Goal: Information Seeking & Learning: Check status

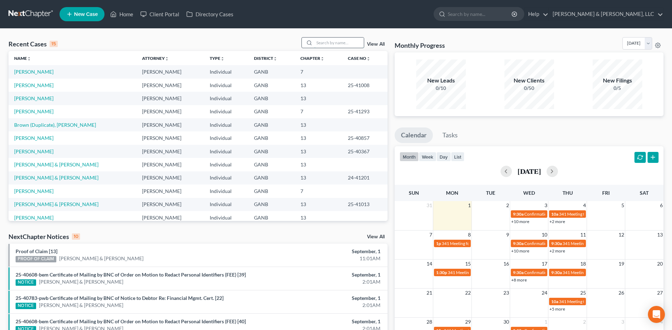
click at [321, 44] on input "search" at bounding box center [339, 43] width 50 height 10
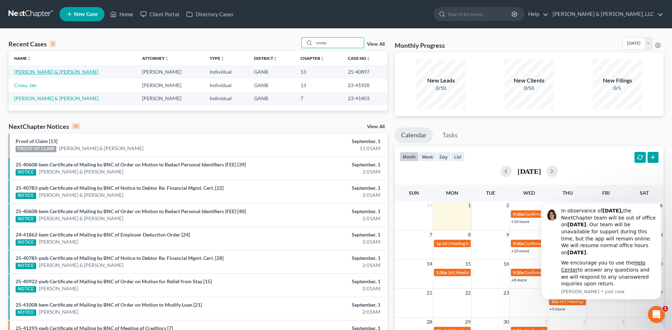
type input "cross"
click at [50, 73] on link "[PERSON_NAME] & [PERSON_NAME]" at bounding box center [56, 72] width 84 height 6
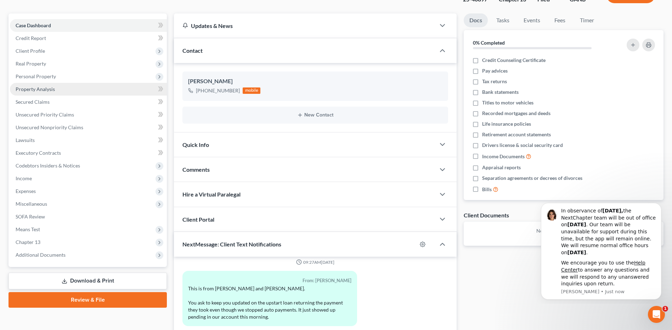
scroll to position [57, 0]
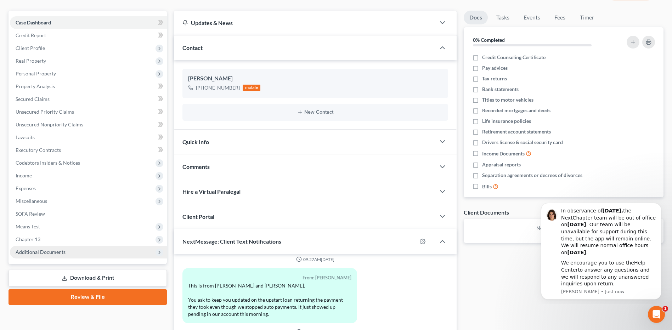
click at [75, 255] on span "Additional Documents" at bounding box center [88, 252] width 157 height 13
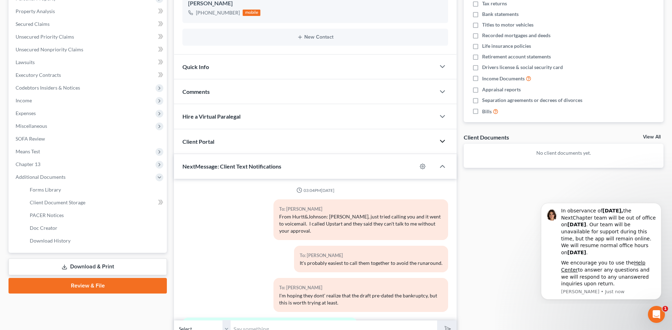
scroll to position [134, 0]
click at [424, 165] on icon "button" at bounding box center [423, 165] width 6 height 6
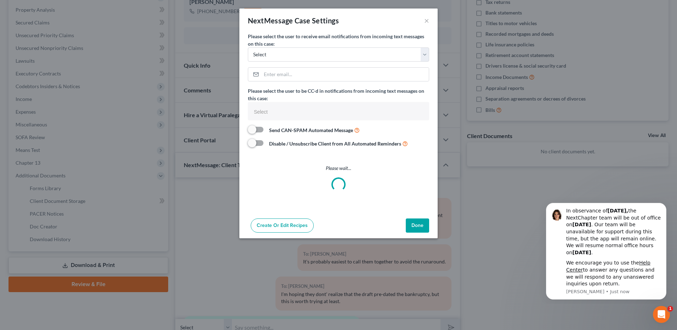
select select
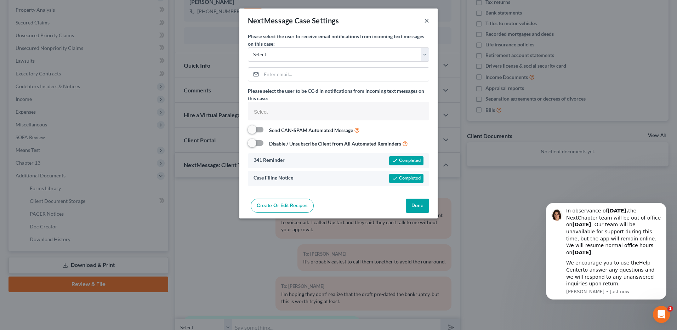
click at [425, 23] on button "×" at bounding box center [426, 20] width 5 height 9
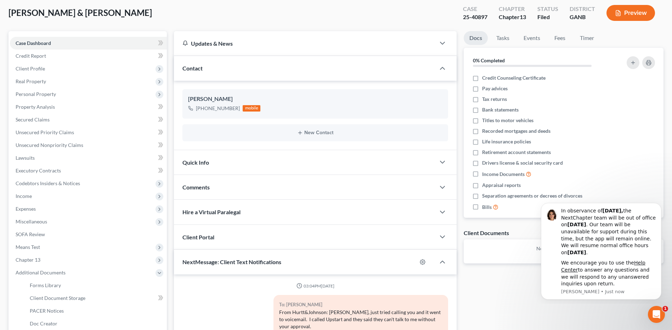
scroll to position [0, 0]
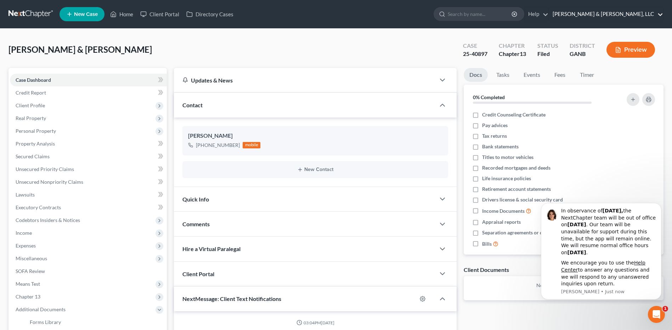
click at [649, 13] on link "[PERSON_NAME] & [PERSON_NAME], LLC" at bounding box center [606, 14] width 114 height 13
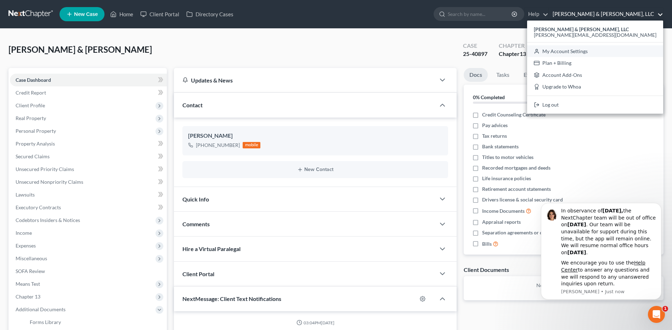
click at [634, 54] on link "My Account Settings" at bounding box center [595, 51] width 136 height 12
select select "24"
select select "10"
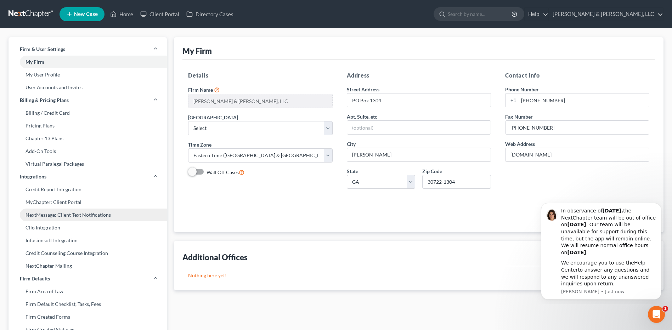
click at [72, 218] on link "NextMessage: Client Text Notifications" at bounding box center [88, 215] width 158 height 13
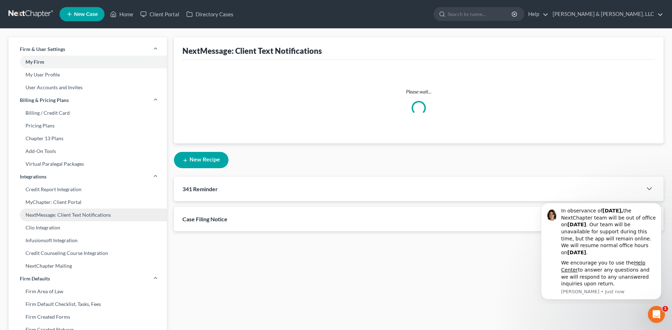
select select
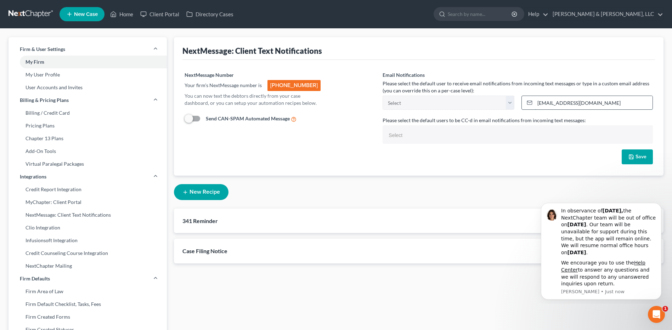
click at [548, 102] on input "[EMAIL_ADDRESS][DOMAIN_NAME]" at bounding box center [594, 102] width 118 height 13
type input "[PERSON_NAME][EMAIL_ADDRESS][DOMAIN_NAME]"
click at [630, 155] on icon "button" at bounding box center [631, 157] width 6 height 6
click at [123, 17] on link "Home" at bounding box center [122, 14] width 30 height 13
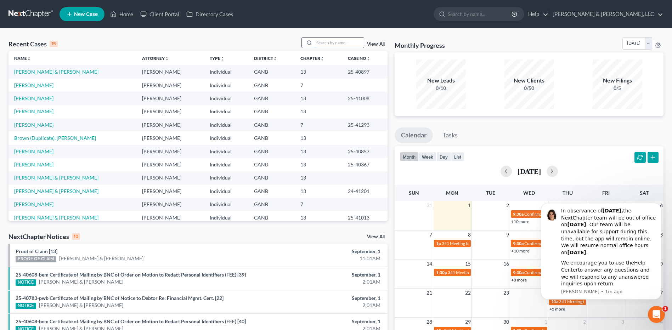
click at [329, 42] on input "search" at bounding box center [339, 43] width 50 height 10
click at [53, 72] on link "[PERSON_NAME] & [PERSON_NAME]" at bounding box center [56, 72] width 84 height 6
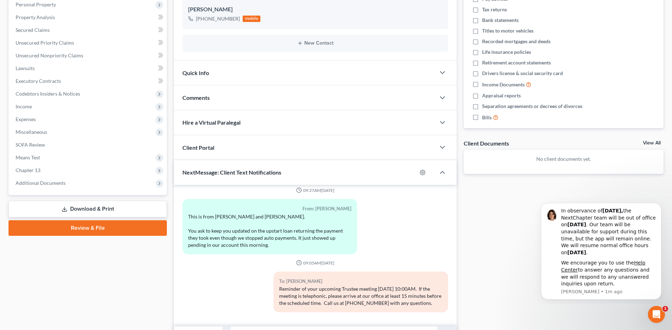
scroll to position [127, 0]
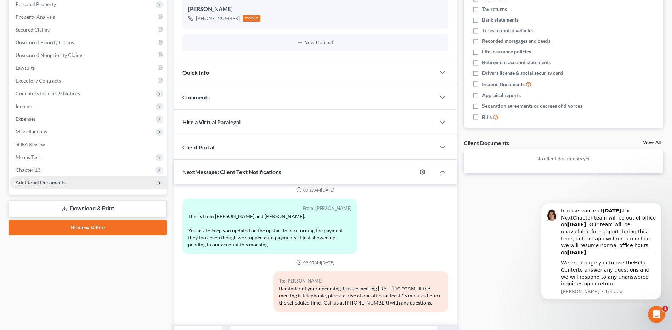
click at [142, 188] on span "Additional Documents" at bounding box center [88, 182] width 157 height 13
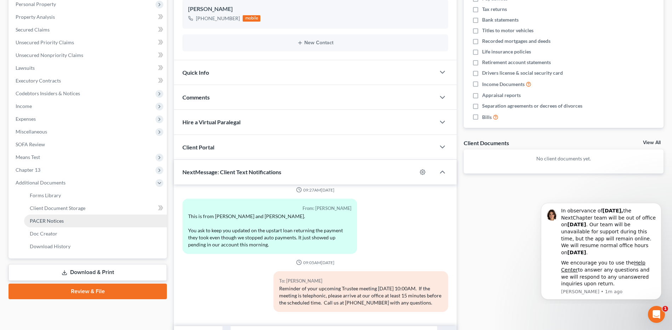
click at [99, 221] on link "PACER Notices" at bounding box center [95, 221] width 143 height 13
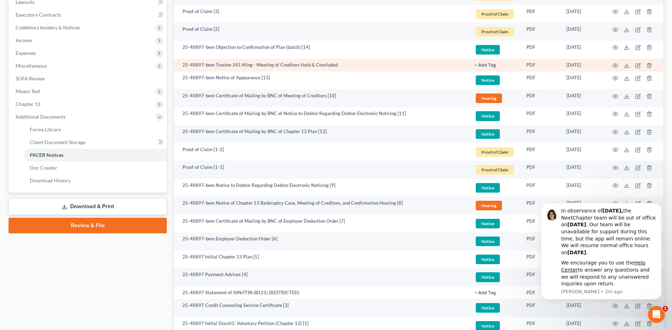
scroll to position [193, 0]
click at [333, 222] on td "25-40897-bem Certificate of Mailing by BNC of Employer Deduction Order [7]" at bounding box center [321, 223] width 295 height 18
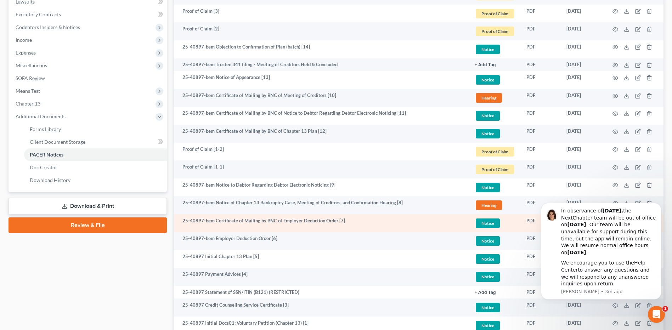
scroll to position [253, 0]
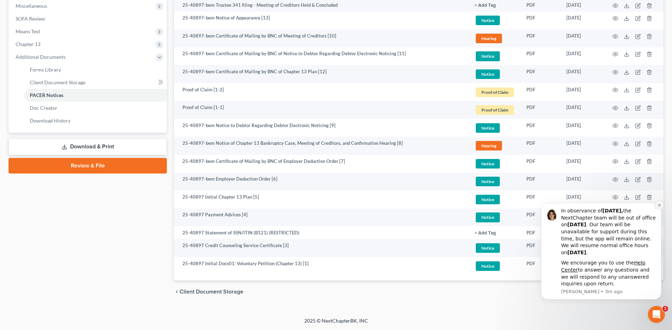
click at [657, 205] on icon "Dismiss notification" at bounding box center [659, 205] width 4 height 4
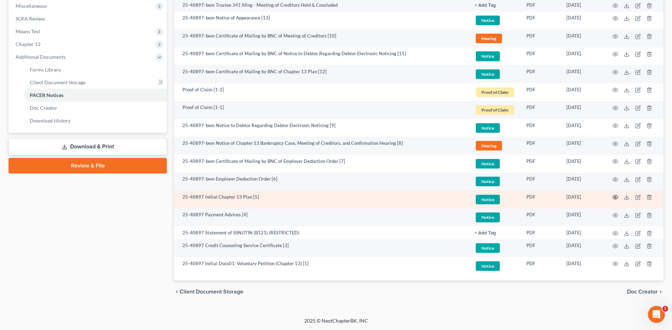
click at [613, 198] on icon "button" at bounding box center [616, 197] width 6 height 6
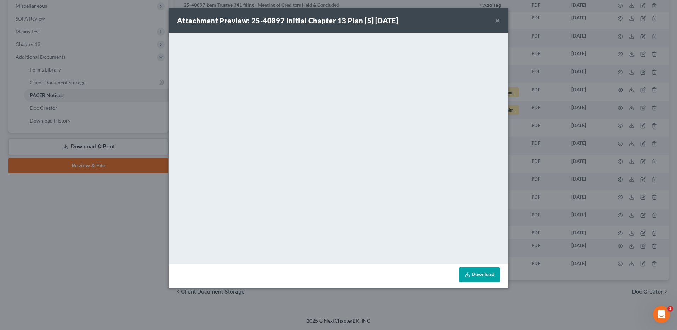
click at [496, 21] on button "×" at bounding box center [497, 20] width 5 height 9
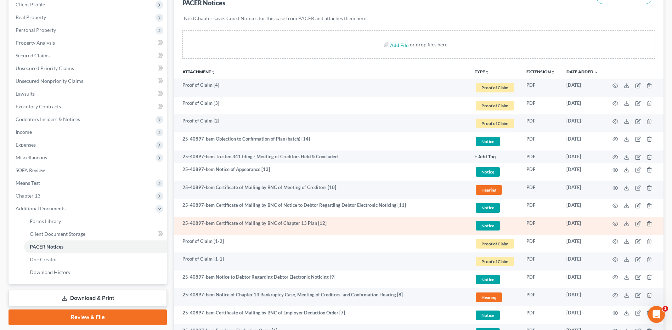
scroll to position [101, 0]
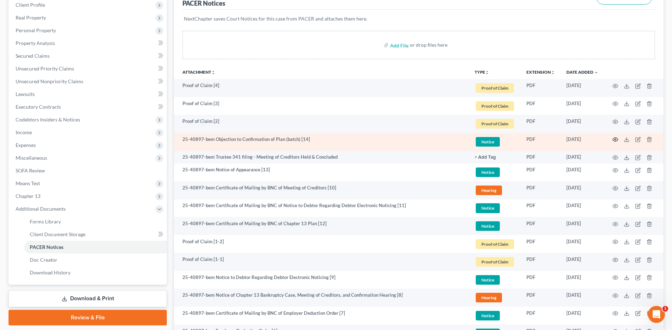
click at [613, 137] on icon "button" at bounding box center [616, 140] width 6 height 6
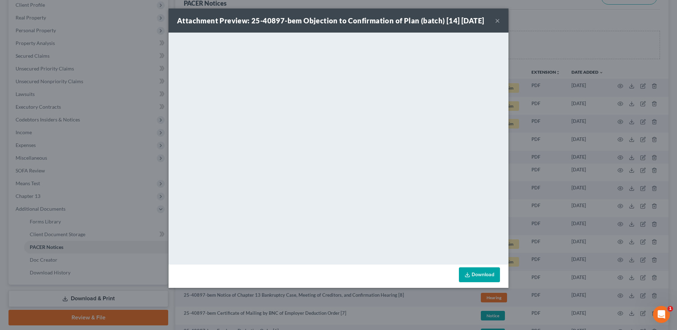
click at [125, 49] on div "Attachment Preview: 25-40897-bem Objection to Confirmation of Plan (batch) [14]…" at bounding box center [338, 165] width 677 height 330
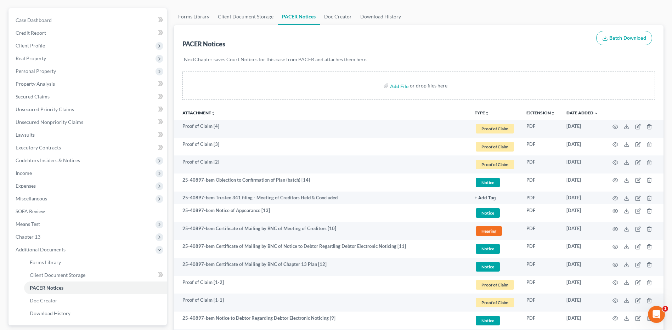
scroll to position [60, 0]
click at [96, 85] on link "Property Analysis" at bounding box center [88, 84] width 157 height 13
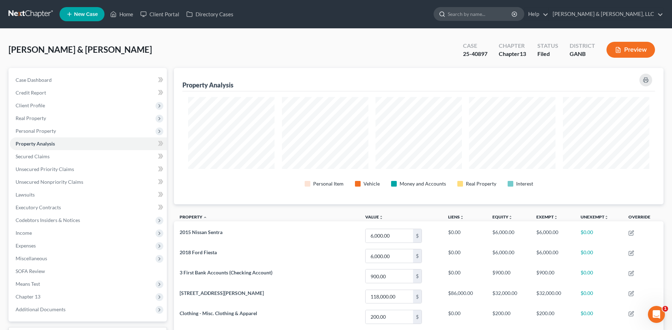
click at [508, 19] on input "search" at bounding box center [480, 13] width 65 height 13
click at [117, 17] on icon at bounding box center [113, 14] width 6 height 9
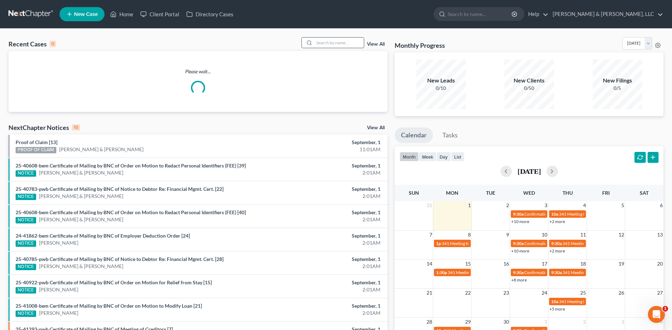
click at [331, 40] on input "search" at bounding box center [339, 43] width 50 height 10
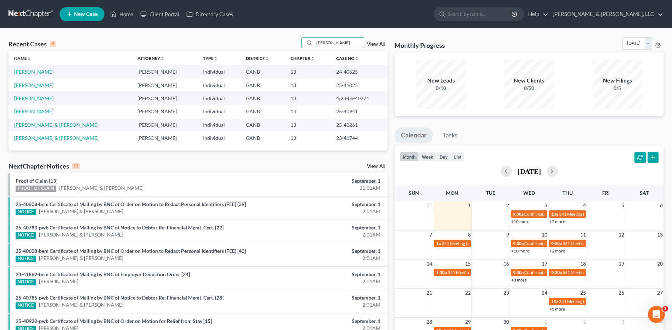
type input "[PERSON_NAME]"
click at [43, 112] on link "[PERSON_NAME]" at bounding box center [33, 111] width 39 height 6
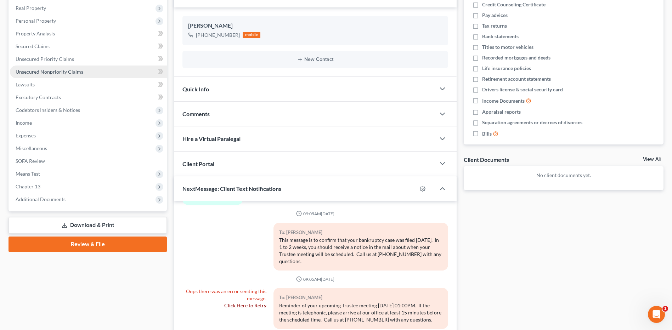
scroll to position [111, 0]
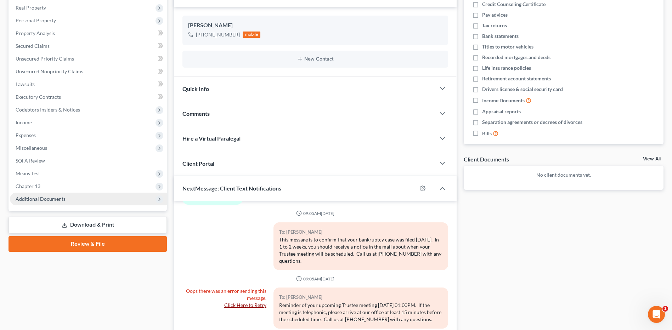
click at [61, 201] on span "Additional Documents" at bounding box center [41, 199] width 50 height 6
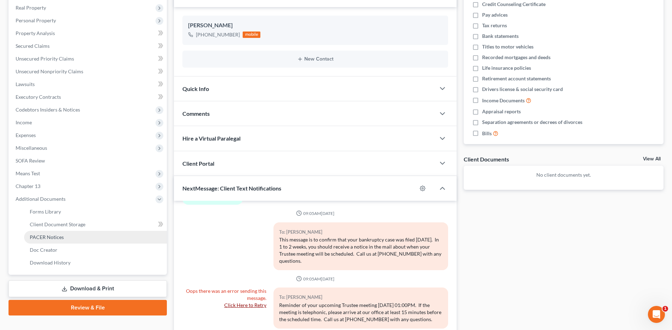
click at [61, 235] on span "PACER Notices" at bounding box center [47, 237] width 34 height 6
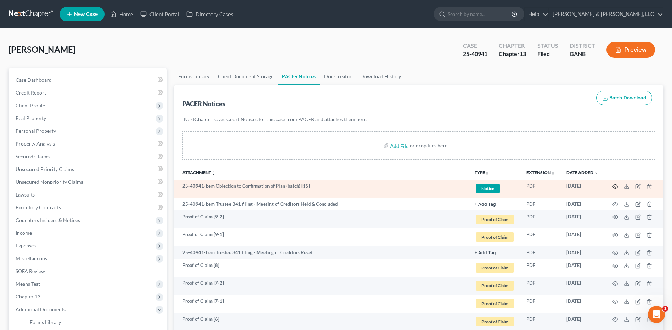
click at [615, 188] on icon "button" at bounding box center [616, 187] width 6 height 6
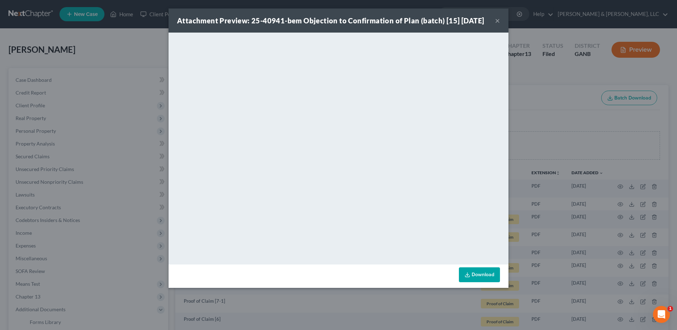
click at [497, 25] on button "×" at bounding box center [497, 20] width 5 height 9
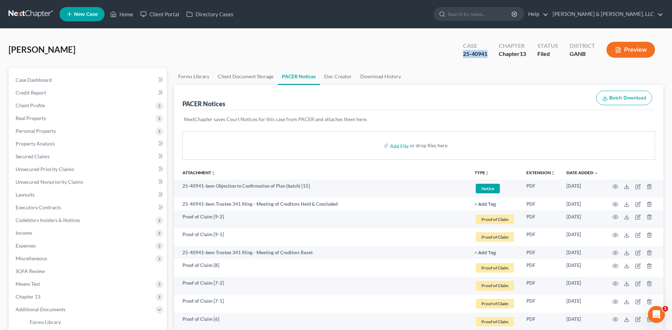
drag, startPoint x: 462, startPoint y: 55, endPoint x: 486, endPoint y: 55, distance: 23.7
click at [486, 55] on div "25-40941" at bounding box center [475, 54] width 24 height 8
copy div "25-40941"
click at [116, 13] on icon at bounding box center [113, 14] width 6 height 9
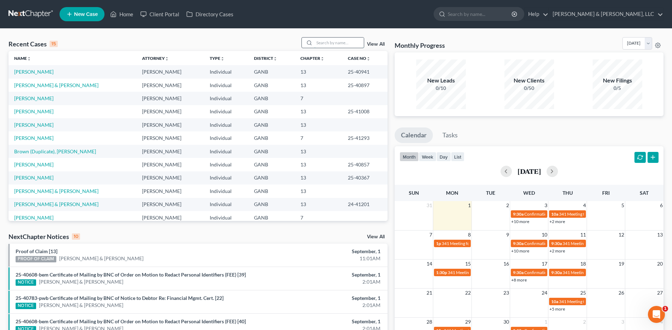
click at [325, 41] on input "search" at bounding box center [339, 43] width 50 height 10
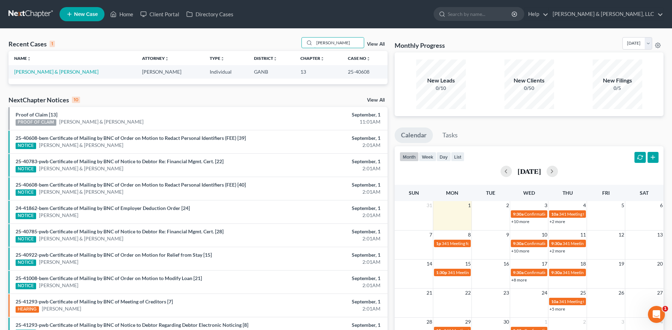
type input "[PERSON_NAME]"
click at [56, 72] on link "[PERSON_NAME] & [PERSON_NAME]" at bounding box center [56, 72] width 84 height 6
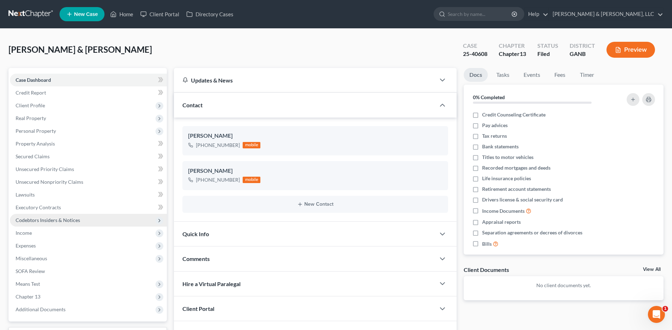
scroll to position [59, 0]
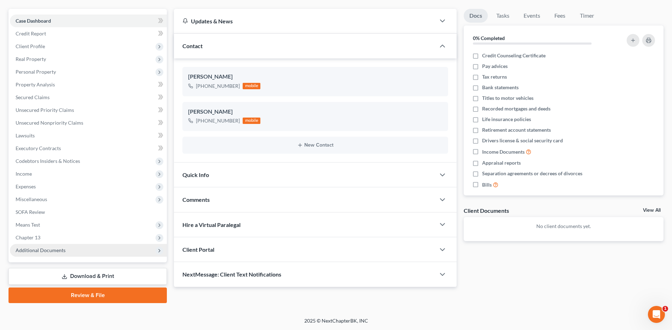
click at [91, 254] on span "Additional Documents" at bounding box center [88, 250] width 157 height 13
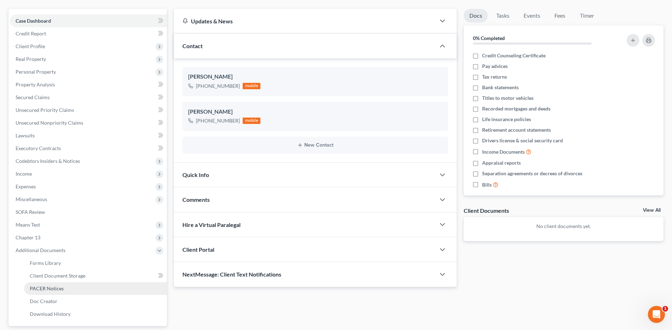
click at [83, 293] on link "PACER Notices" at bounding box center [95, 288] width 143 height 13
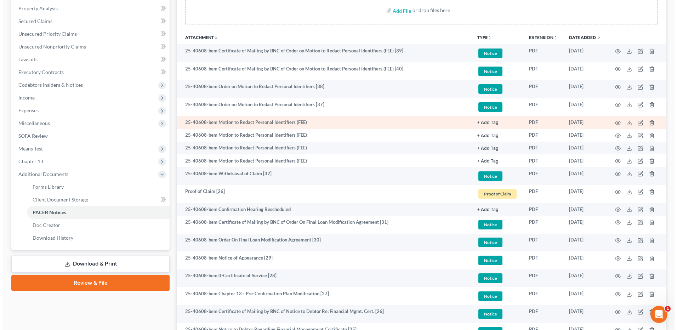
scroll to position [141, 0]
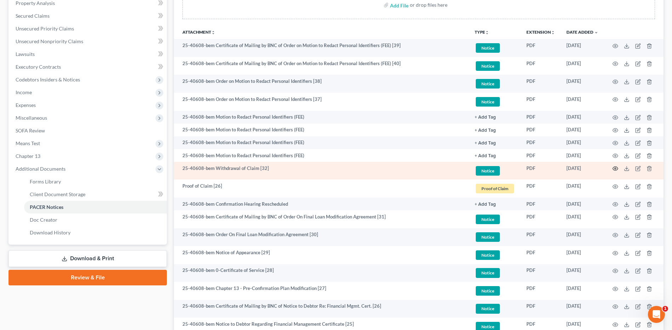
click at [613, 167] on icon "button" at bounding box center [616, 169] width 6 height 6
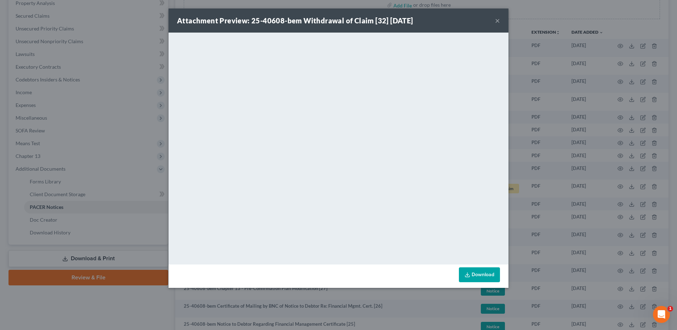
click at [498, 21] on button "×" at bounding box center [497, 20] width 5 height 9
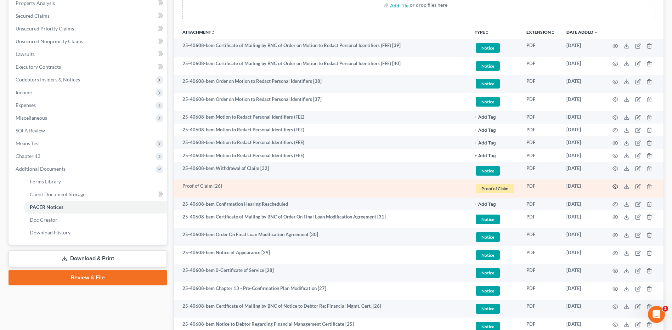
click at [617, 188] on icon "button" at bounding box center [616, 187] width 6 height 6
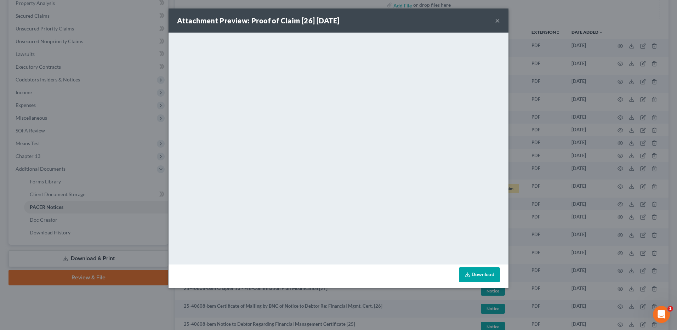
click at [499, 23] on button "×" at bounding box center [497, 20] width 5 height 9
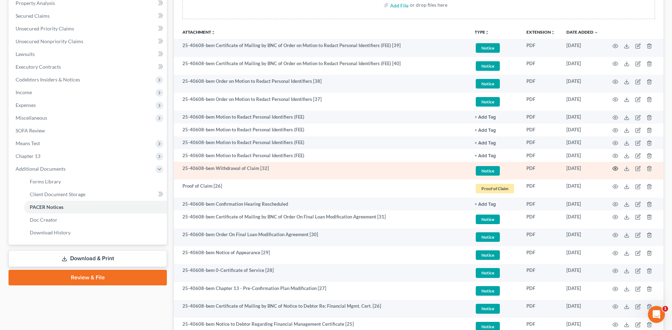
click at [613, 168] on icon "button" at bounding box center [616, 169] width 6 height 6
